Goal: Task Accomplishment & Management: Manage account settings

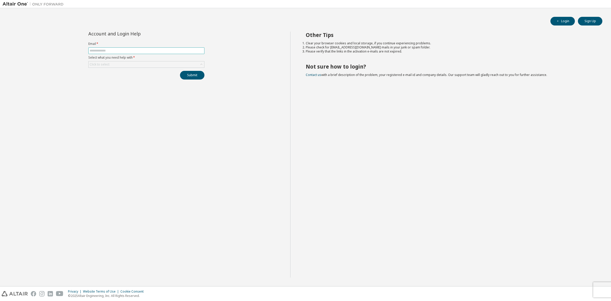
click at [156, 51] on input "text" at bounding box center [147, 51] width 114 height 4
paste input "**********"
type input "**********"
click at [186, 75] on button "Submit" at bounding box center [192, 75] width 24 height 9
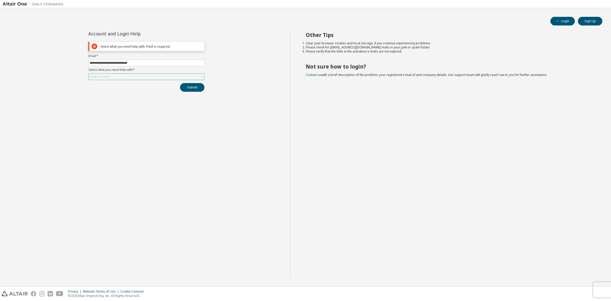
click at [148, 78] on div "Click to select" at bounding box center [147, 77] width 116 height 6
click at [125, 90] on li "I forgot my password" at bounding box center [146, 91] width 115 height 7
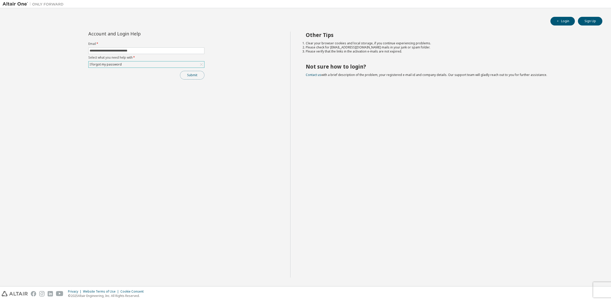
click at [188, 76] on button "Submit" at bounding box center [192, 75] width 24 height 9
click at [194, 74] on button "Submit" at bounding box center [192, 75] width 24 height 9
click at [173, 63] on div "I forgot my password" at bounding box center [147, 64] width 116 height 6
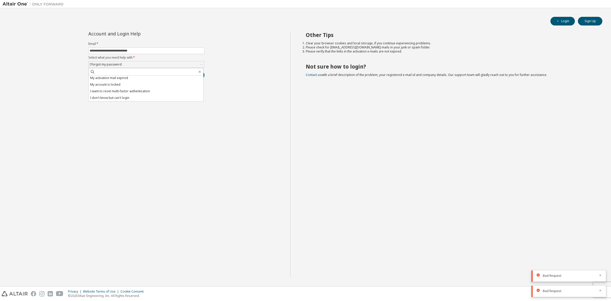
click at [108, 158] on div "**********" at bounding box center [147, 155] width 288 height 246
click at [590, 18] on button "Sign Up" at bounding box center [590, 21] width 24 height 9
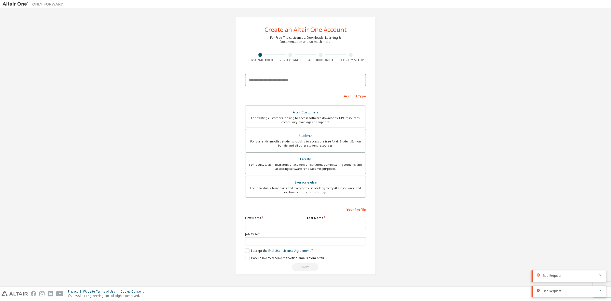
click at [265, 78] on input "email" at bounding box center [305, 80] width 121 height 12
type input "**********"
click at [318, 144] on div "For currently enrolled students looking to access the free Altair Student Editi…" at bounding box center [306, 143] width 114 height 8
click at [269, 225] on input "text" at bounding box center [274, 225] width 59 height 8
type input "*****"
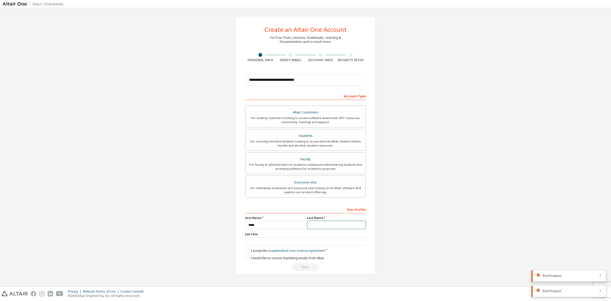
click at [320, 222] on input "text" at bounding box center [336, 225] width 59 height 8
type input "********"
click at [330, 238] on input "text" at bounding box center [305, 241] width 121 height 8
type input "*******"
click at [247, 252] on label "I accept the Academic End-User License Agreement" at bounding box center [285, 250] width 80 height 4
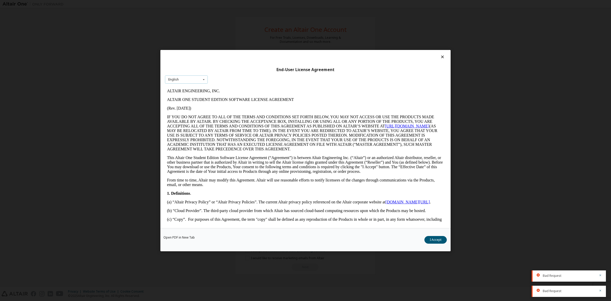
click at [202, 77] on icon at bounding box center [204, 79] width 6 height 8
click at [282, 70] on div "End-User License Agreement" at bounding box center [305, 69] width 281 height 5
click at [441, 236] on button "I Accept" at bounding box center [436, 240] width 22 height 8
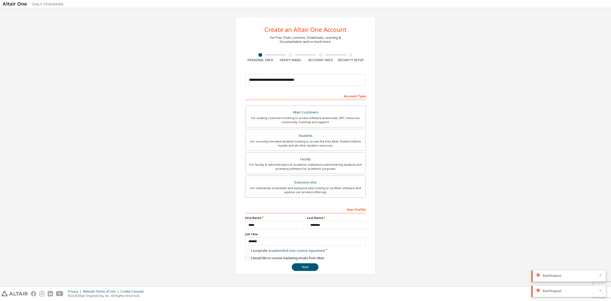
click at [245, 258] on label "I would like to receive marketing emails from Altair" at bounding box center [284, 258] width 79 height 4
click at [300, 269] on button "Next" at bounding box center [305, 267] width 27 height 8
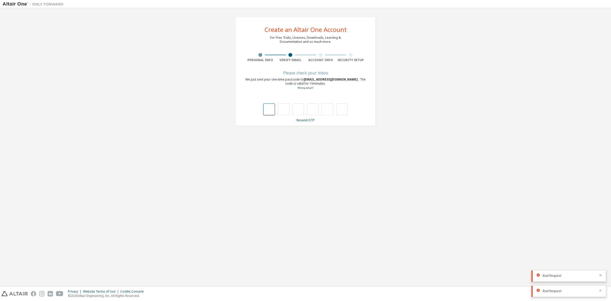
type input "*"
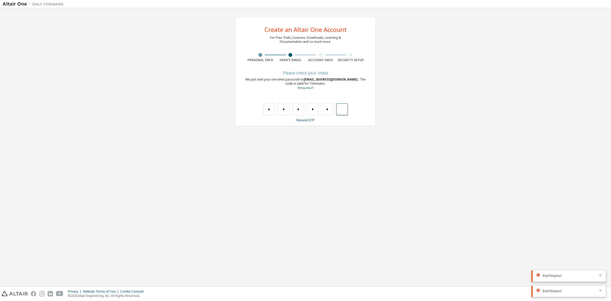
type input "*"
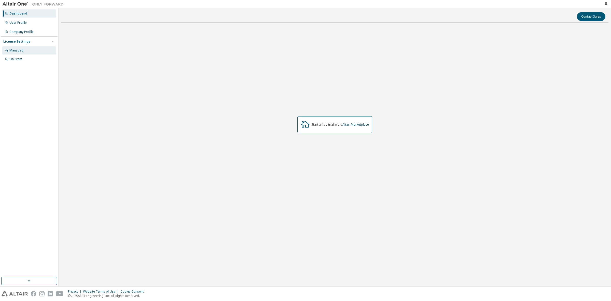
click at [24, 51] on div "Managed" at bounding box center [29, 50] width 54 height 8
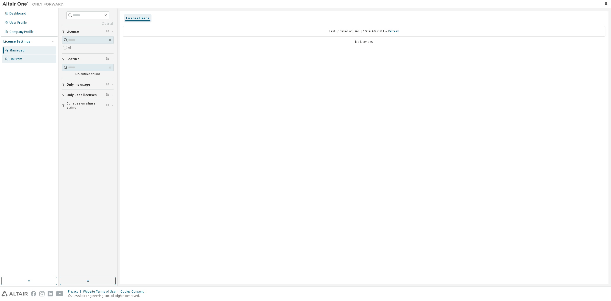
click at [15, 63] on div "On Prem" at bounding box center [29, 59] width 54 height 8
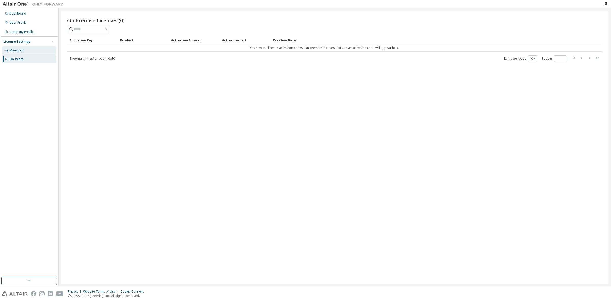
click at [18, 50] on div "Managed" at bounding box center [16, 50] width 14 height 4
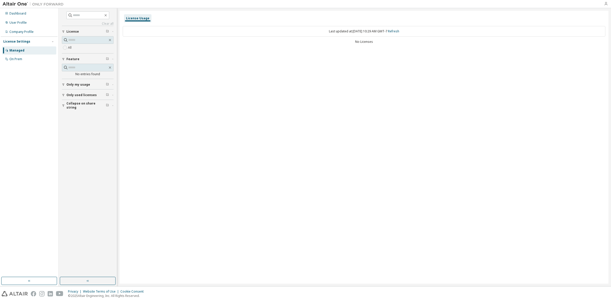
click at [606, 2] on icon "button" at bounding box center [606, 4] width 4 height 4
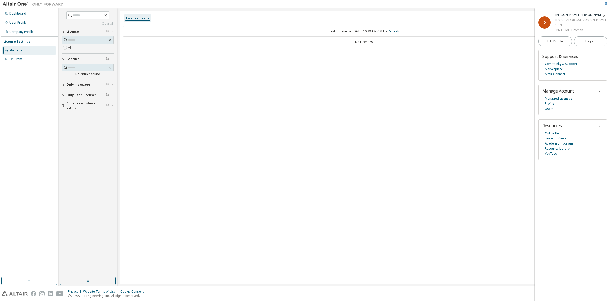
click at [596, 103] on div "Managed Licenses Profile Users" at bounding box center [573, 103] width 61 height 15
drag, startPoint x: 596, startPoint y: 103, endPoint x: 474, endPoint y: 82, distance: 124.0
click at [474, 82] on div "License Usage Last updated at: Thu 2025-09-11 10:29 AM GMT-7 Refresh No Licenses" at bounding box center [364, 147] width 489 height 273
click at [553, 143] on link "Academic Program" at bounding box center [559, 143] width 28 height 5
click at [585, 41] on button "Logout" at bounding box center [591, 41] width 33 height 10
